Goal: Task Accomplishment & Management: Use online tool/utility

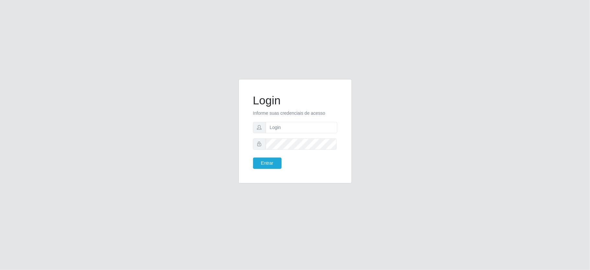
click at [529, 35] on div "Login Informe suas credenciais de acesso Entrar" at bounding box center [295, 135] width 590 height 270
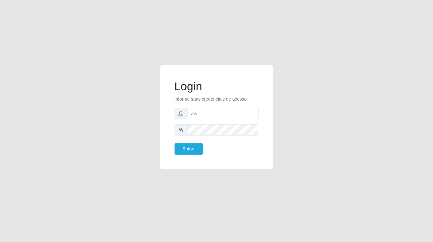
type input "aislan@ideal"
click at [190, 147] on button "Entrar" at bounding box center [189, 149] width 29 height 11
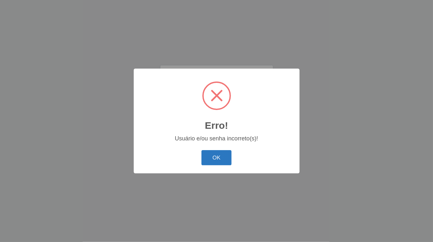
click at [221, 158] on button "OK" at bounding box center [217, 157] width 30 height 15
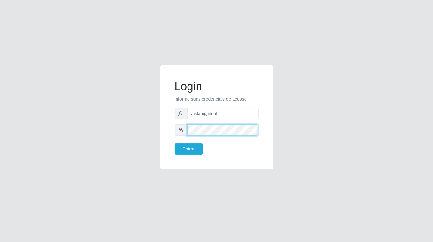
click at [175, 144] on button "Entrar" at bounding box center [189, 149] width 29 height 11
click at [198, 146] on button "Entrar" at bounding box center [189, 149] width 29 height 11
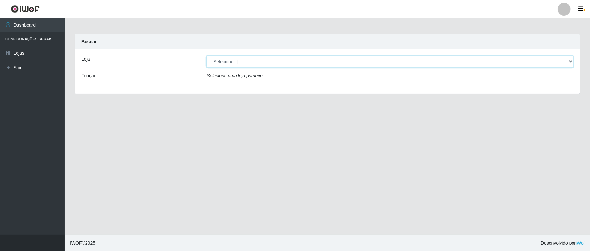
click at [433, 59] on select "[Selecione...] Ideal - Conceição" at bounding box center [390, 61] width 367 height 11
select select "231"
click at [207, 56] on select "[Selecione...] Ideal - Conceição" at bounding box center [390, 61] width 367 height 11
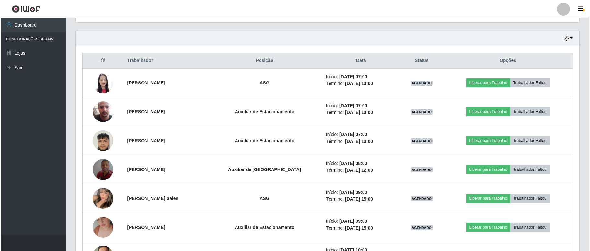
scroll to position [259, 0]
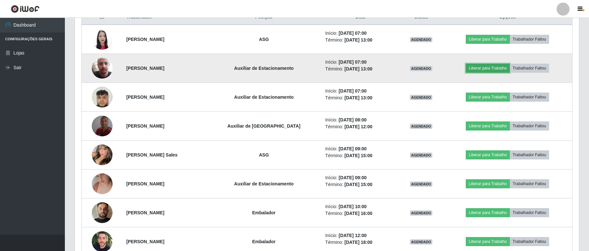
click at [433, 68] on button "Liberar para Trabalho" at bounding box center [487, 68] width 44 height 9
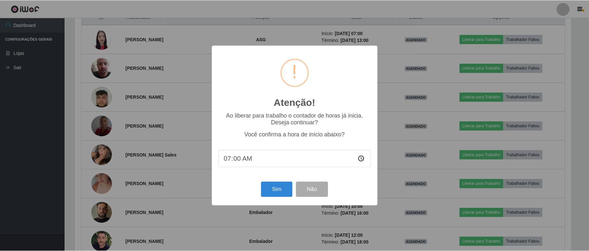
scroll to position [135, 498]
click at [274, 189] on button "Sim" at bounding box center [277, 188] width 31 height 15
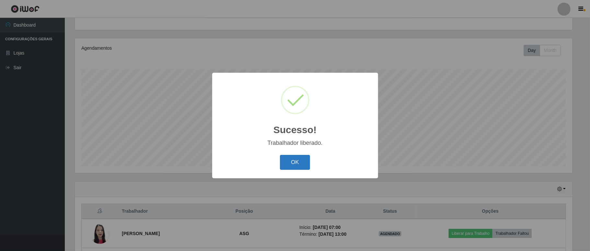
click at [295, 158] on button "OK" at bounding box center [295, 162] width 30 height 15
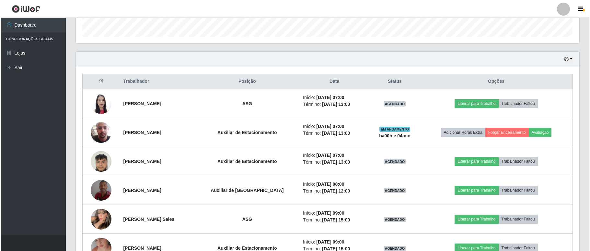
scroll to position [239, 0]
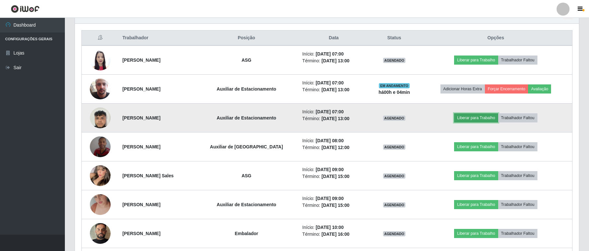
click at [433, 121] on button "Liberar para Trabalho" at bounding box center [476, 117] width 44 height 9
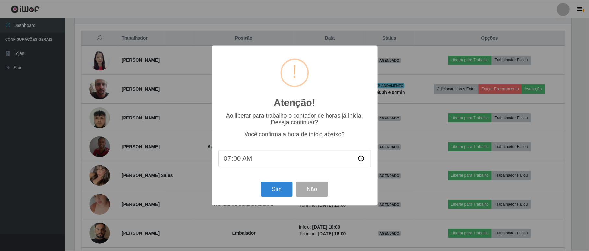
scroll to position [135, 498]
click at [275, 188] on button "Sim" at bounding box center [277, 188] width 31 height 15
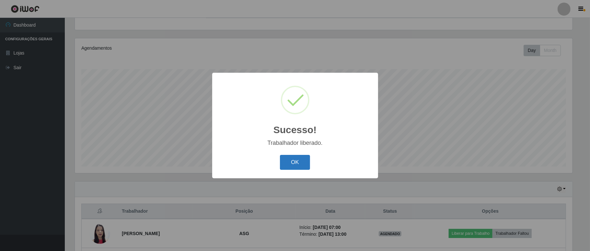
click at [288, 161] on button "OK" at bounding box center [295, 162] width 30 height 15
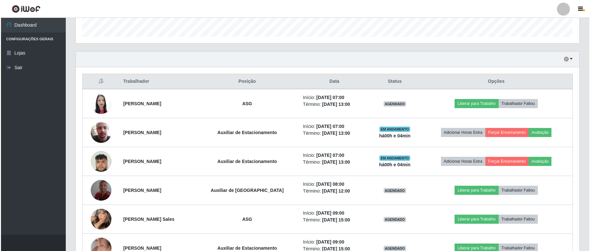
scroll to position [282, 0]
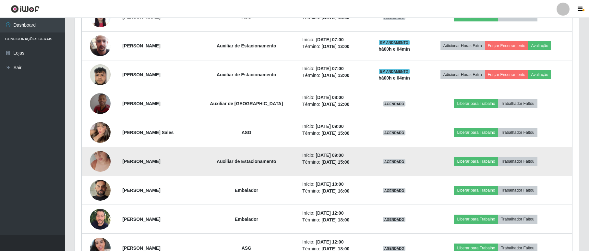
click at [101, 162] on img at bounding box center [100, 161] width 21 height 37
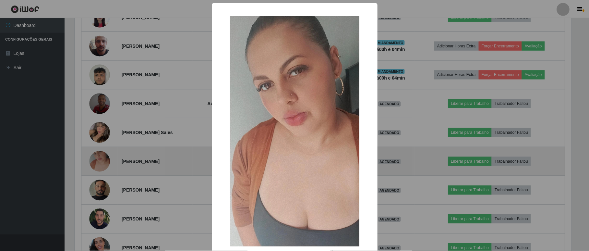
scroll to position [135, 498]
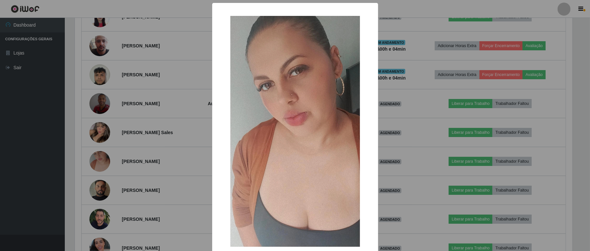
click at [101, 162] on div "× OK Cancel" at bounding box center [295, 125] width 590 height 251
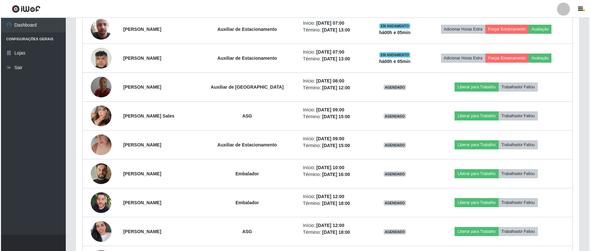
scroll to position [212, 0]
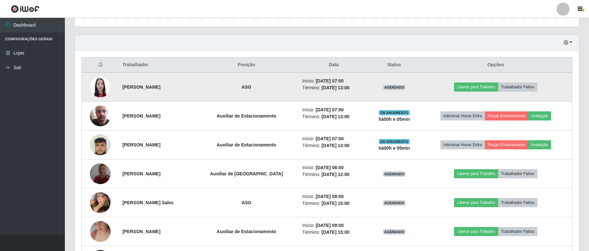
click at [103, 91] on img at bounding box center [100, 87] width 21 height 28
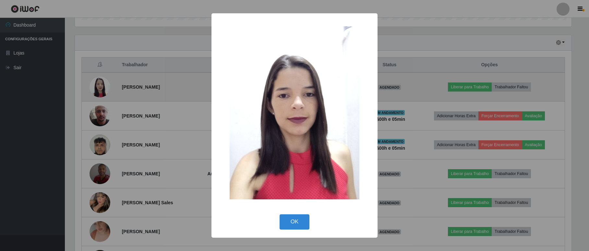
scroll to position [135, 498]
click at [103, 91] on div "× OK Cancel" at bounding box center [295, 125] width 590 height 251
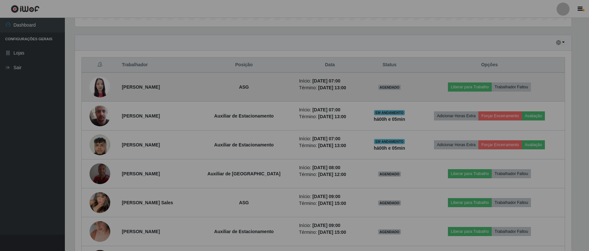
scroll to position [135, 503]
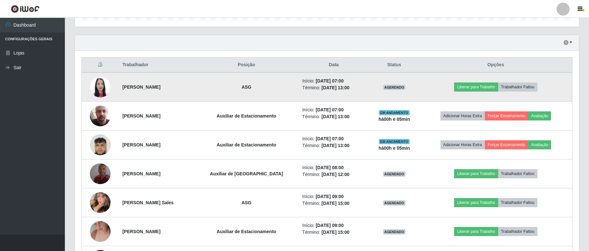
click at [103, 91] on img at bounding box center [100, 87] width 21 height 28
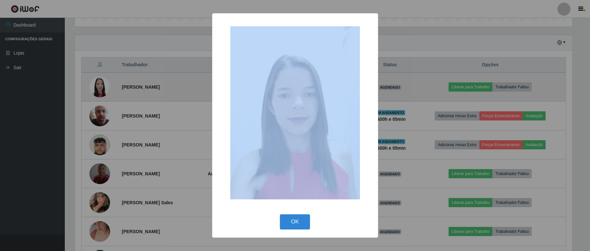
click at [103, 91] on div "× OK Cancel" at bounding box center [295, 125] width 590 height 251
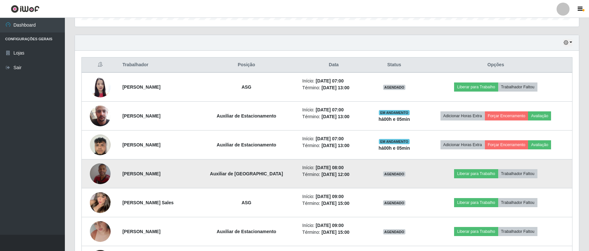
scroll to position [255, 0]
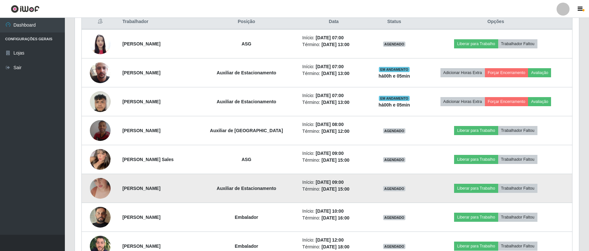
click at [105, 189] on img at bounding box center [100, 188] width 21 height 37
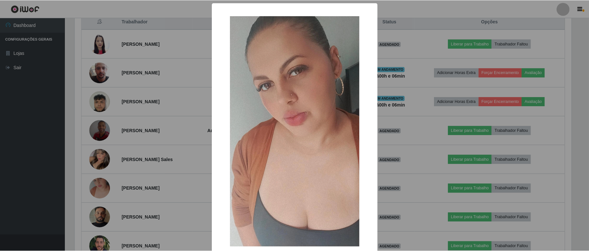
scroll to position [37, 0]
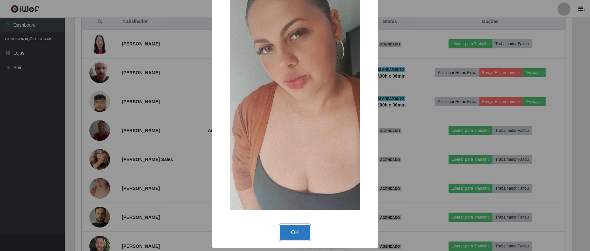
click at [298, 234] on button "OK" at bounding box center [295, 231] width 30 height 15
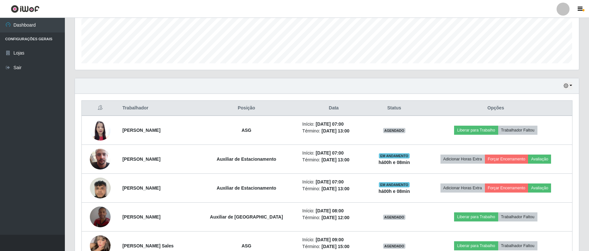
scroll to position [212, 0]
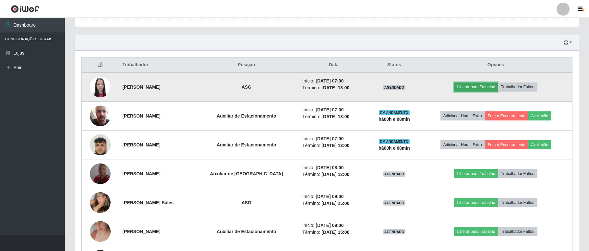
click at [433, 86] on button "Liberar para Trabalho" at bounding box center [476, 86] width 44 height 9
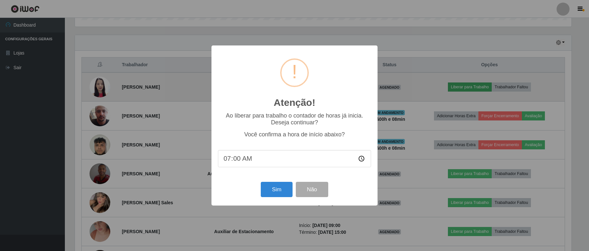
scroll to position [135, 498]
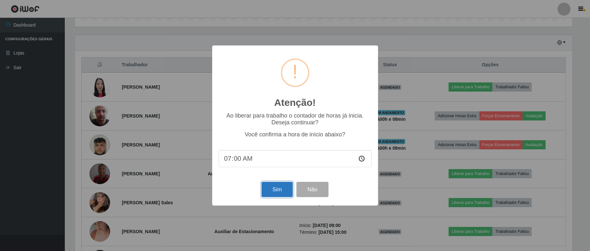
click at [273, 195] on button "Sim" at bounding box center [277, 188] width 31 height 15
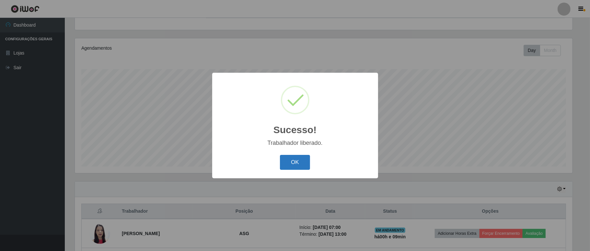
click at [303, 160] on button "OK" at bounding box center [295, 162] width 30 height 15
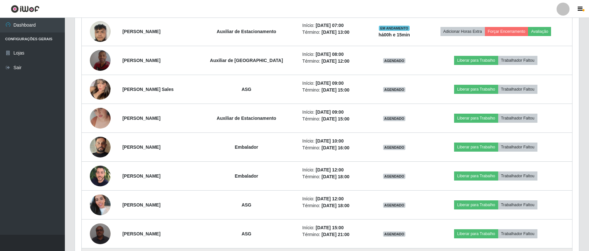
scroll to position [239, 0]
